Goal: Task Accomplishment & Management: Manage account settings

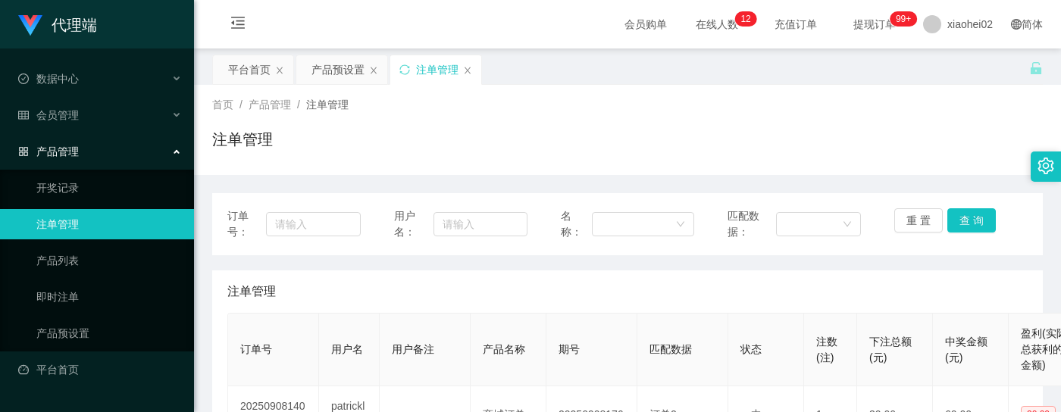
scroll to position [202, 0]
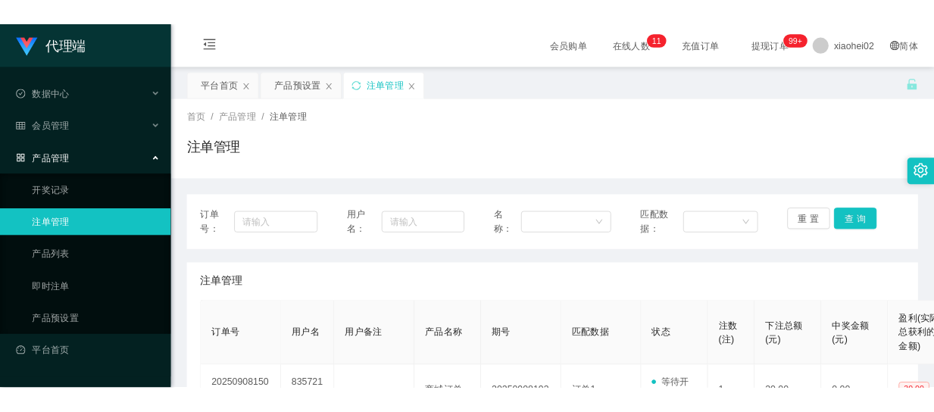
scroll to position [202, 0]
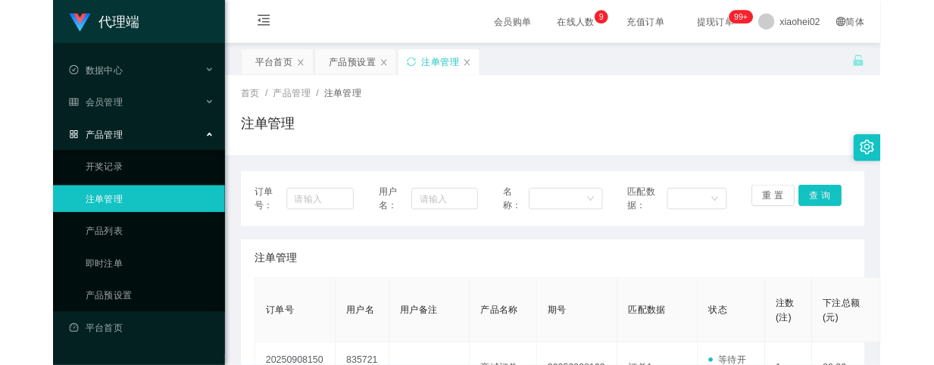
scroll to position [303, 0]
